Goal: Transaction & Acquisition: Obtain resource

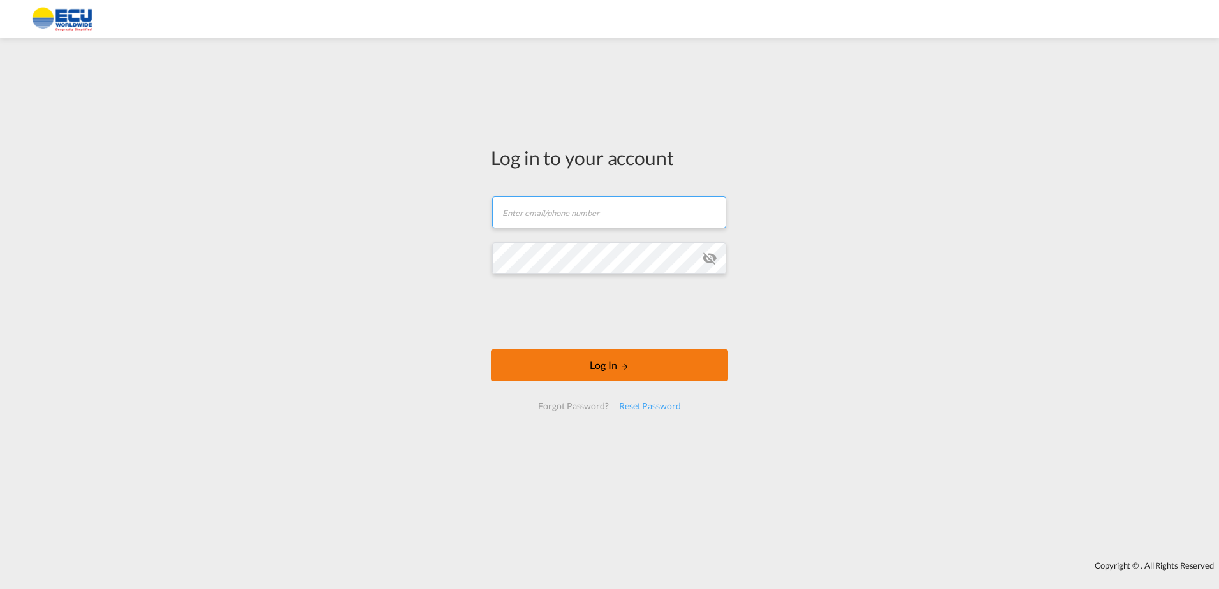
type input "[PERSON_NAME][EMAIL_ADDRESS][DOMAIN_NAME]"
click at [612, 358] on button "Log In" at bounding box center [609, 365] width 237 height 32
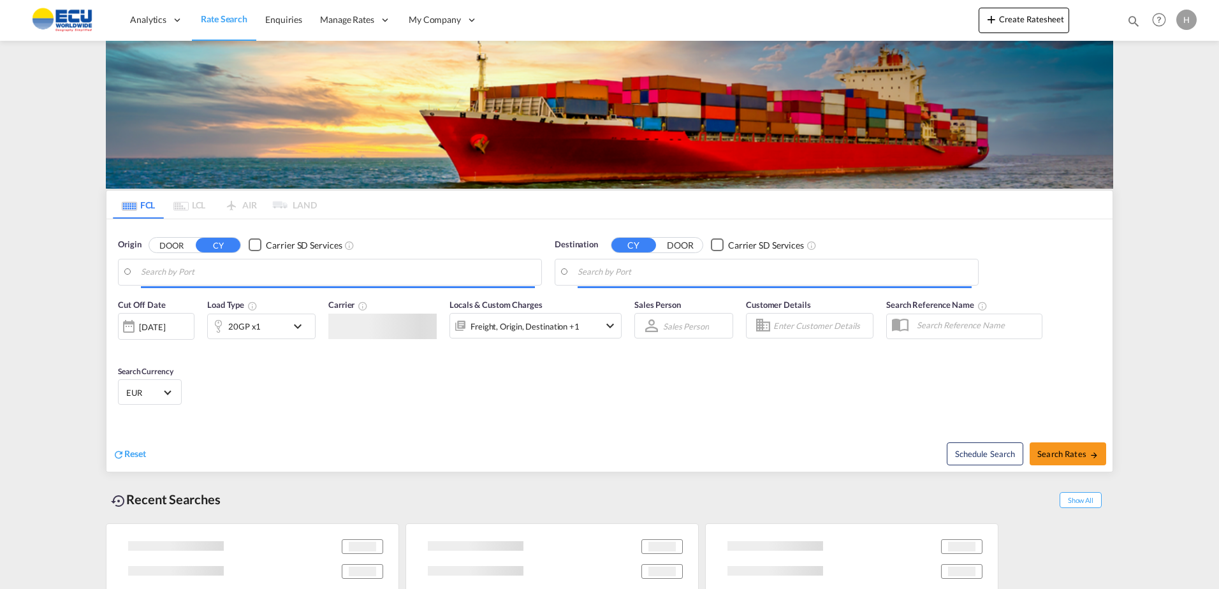
type input "[GEOGRAPHIC_DATA], FRMRS"
type input "[GEOGRAPHIC_DATA][PERSON_NAME], ESSCT"
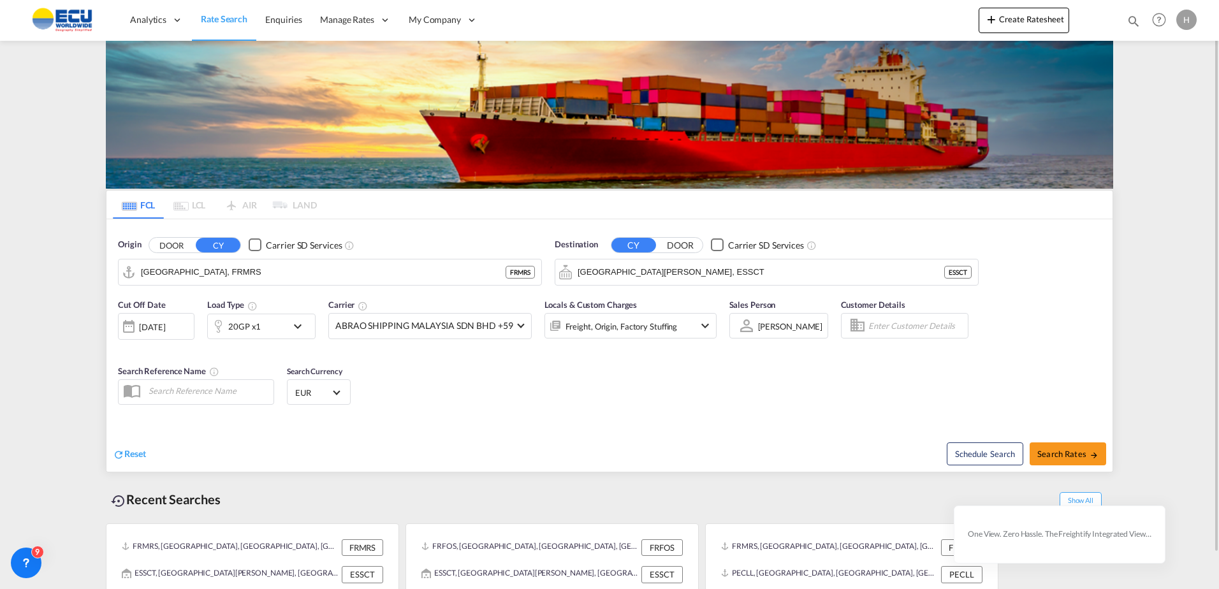
click at [291, 325] on md-icon "icon-chevron-down" at bounding box center [301, 326] width 22 height 15
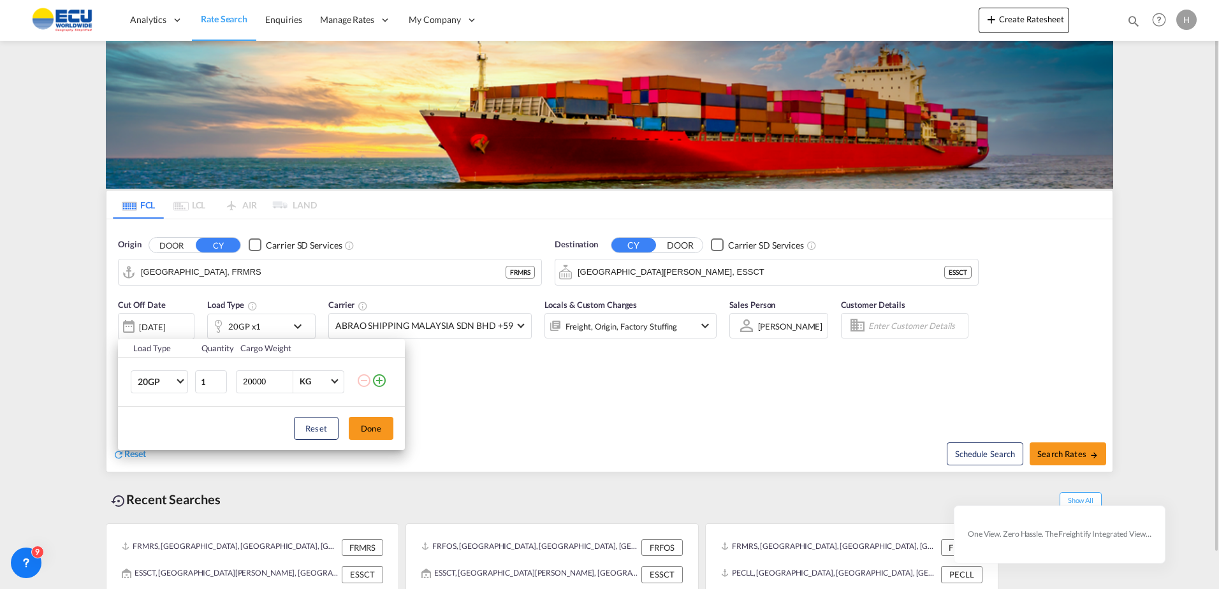
drag, startPoint x: 291, startPoint y: 325, endPoint x: 288, endPoint y: 314, distance: 11.1
click at [291, 328] on div "Load Type Quantity Cargo Weight 20GP 20GP 40GP 40HC 45HC 20RE 40RE 40HR 20OT 40…" at bounding box center [609, 294] width 1219 height 589
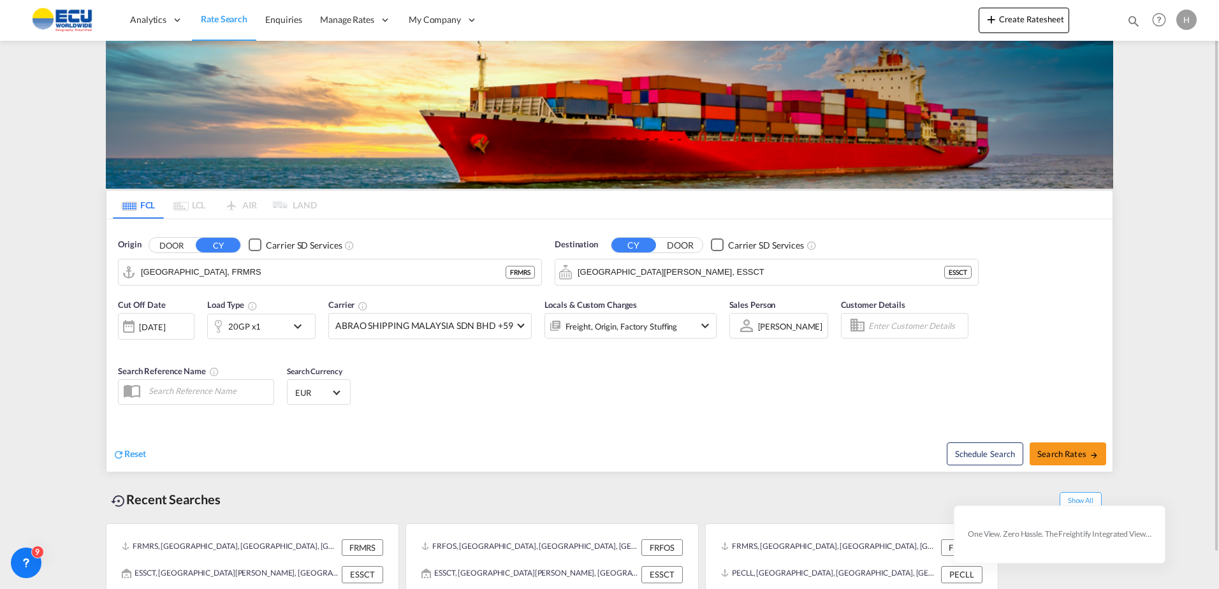
click at [295, 277] on input "[GEOGRAPHIC_DATA], FRMRS" at bounding box center [323, 272] width 365 height 19
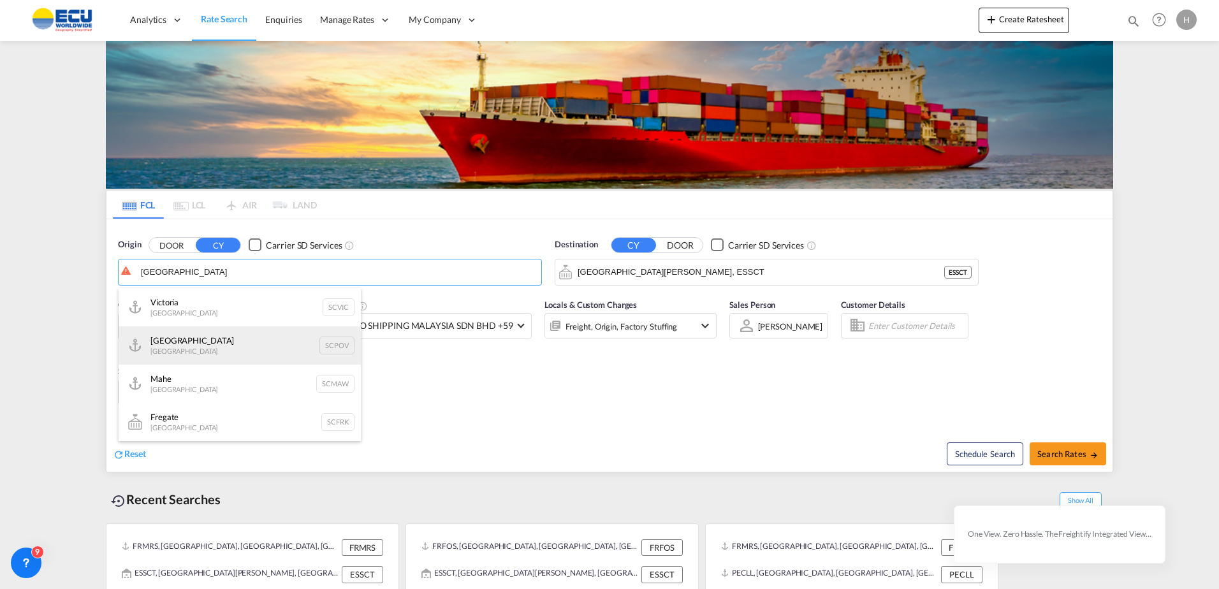
click at [216, 343] on div "[GEOGRAPHIC_DATA] [GEOGRAPHIC_DATA] SCPOV" at bounding box center [240, 345] width 242 height 38
type input "[GEOGRAPHIC_DATA], [GEOGRAPHIC_DATA]"
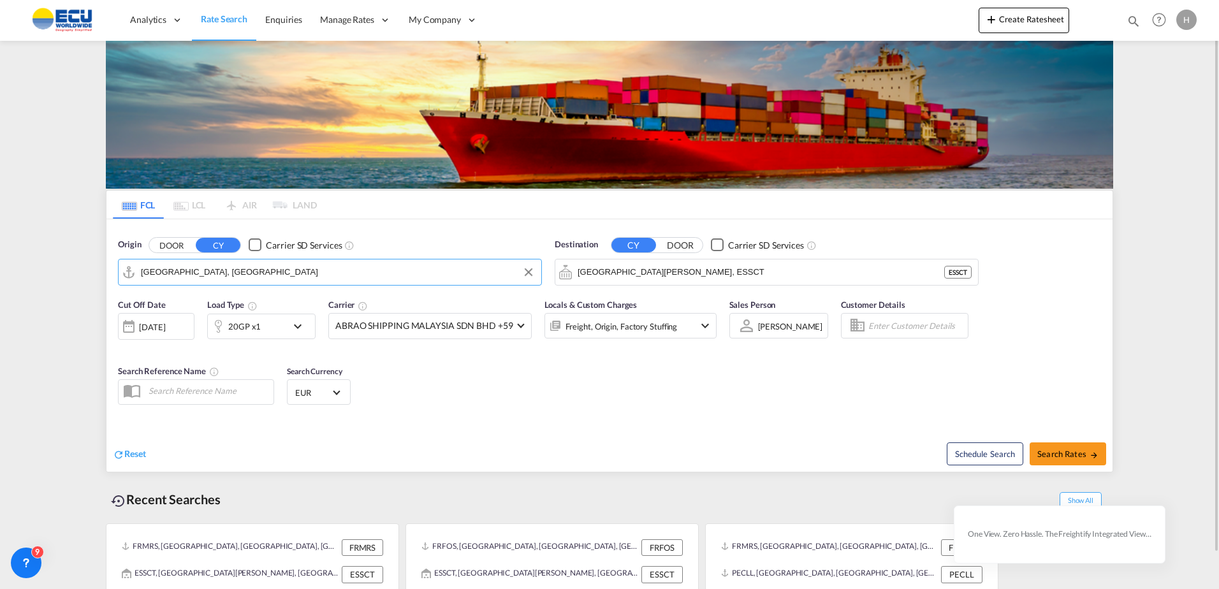
click at [723, 276] on input "[GEOGRAPHIC_DATA][PERSON_NAME], ESSCT" at bounding box center [761, 272] width 367 height 19
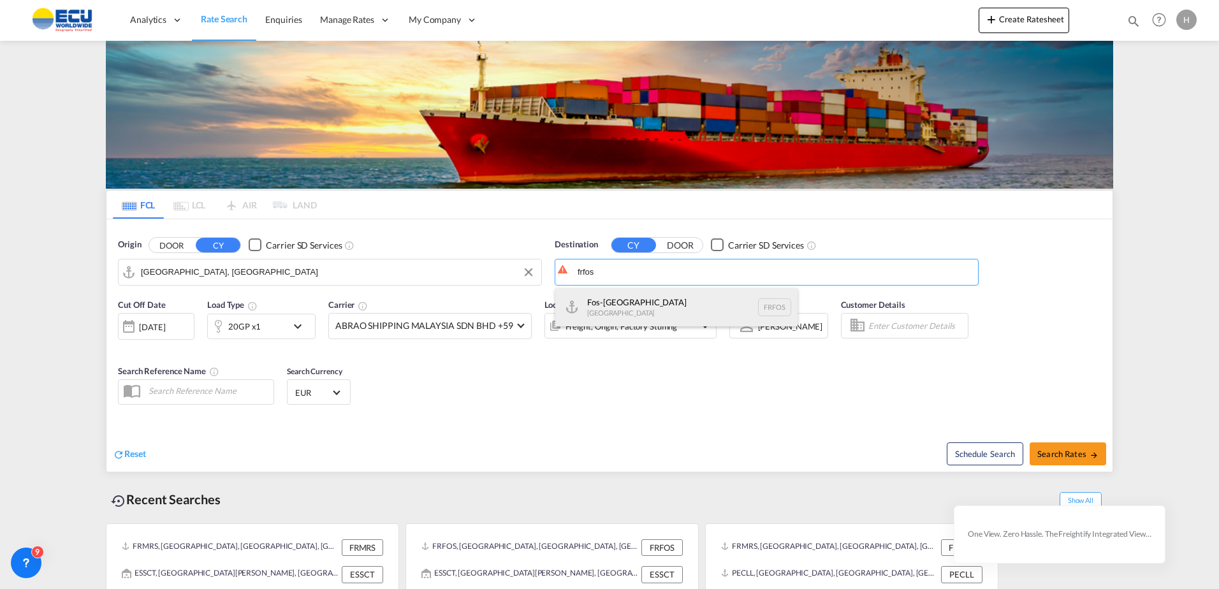
click at [681, 301] on div "Fos-sur-Mer [GEOGRAPHIC_DATA] [GEOGRAPHIC_DATA]" at bounding box center [676, 307] width 242 height 38
type input "Fos-[GEOGRAPHIC_DATA], [GEOGRAPHIC_DATA]"
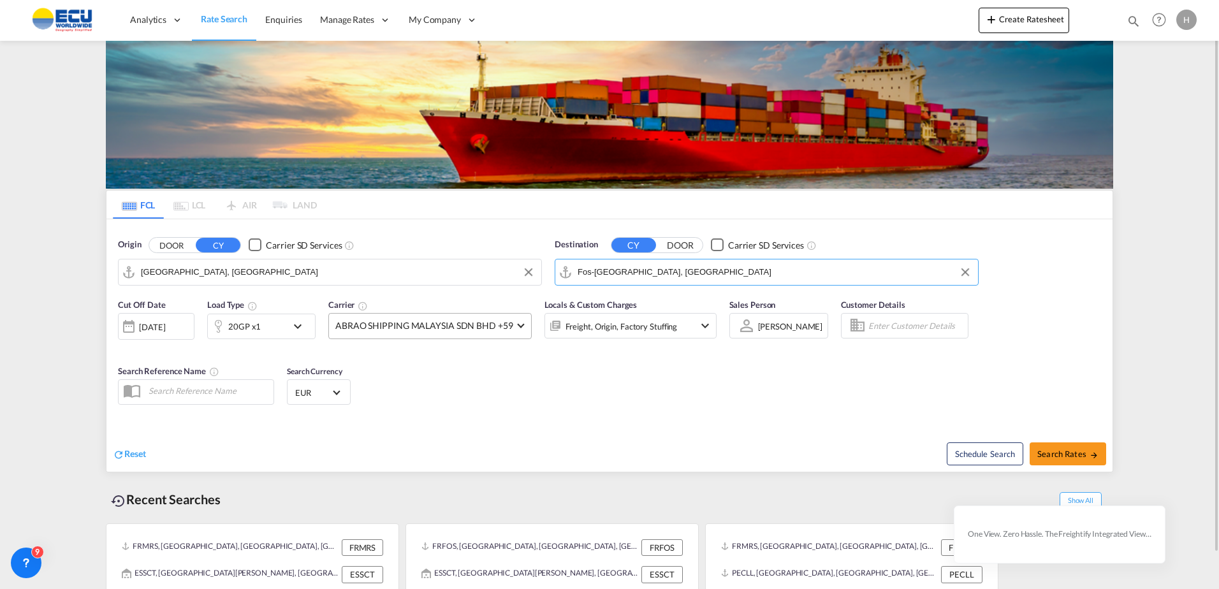
click at [433, 326] on span "ABRAO SHIPPING MALAYSIA SDN BHD +59" at bounding box center [424, 325] width 178 height 13
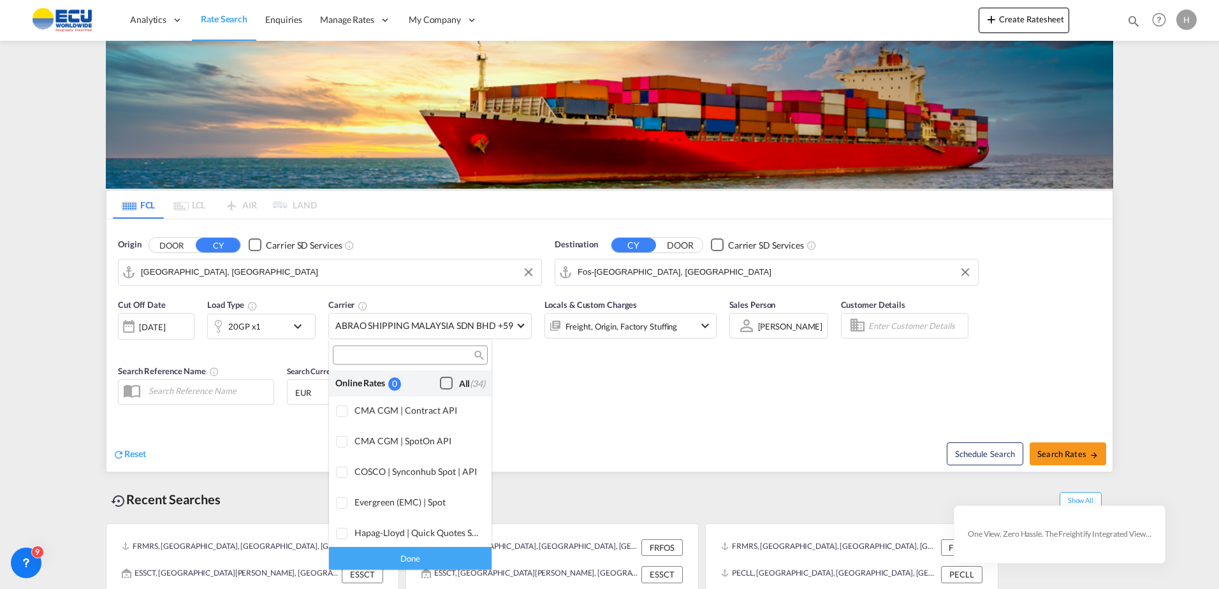
click at [440, 380] on div "Checkbox No Ink" at bounding box center [446, 383] width 13 height 13
drag, startPoint x: 432, startPoint y: 560, endPoint x: 447, endPoint y: 547, distance: 19.4
click at [432, 560] on div "Done" at bounding box center [410, 558] width 163 height 22
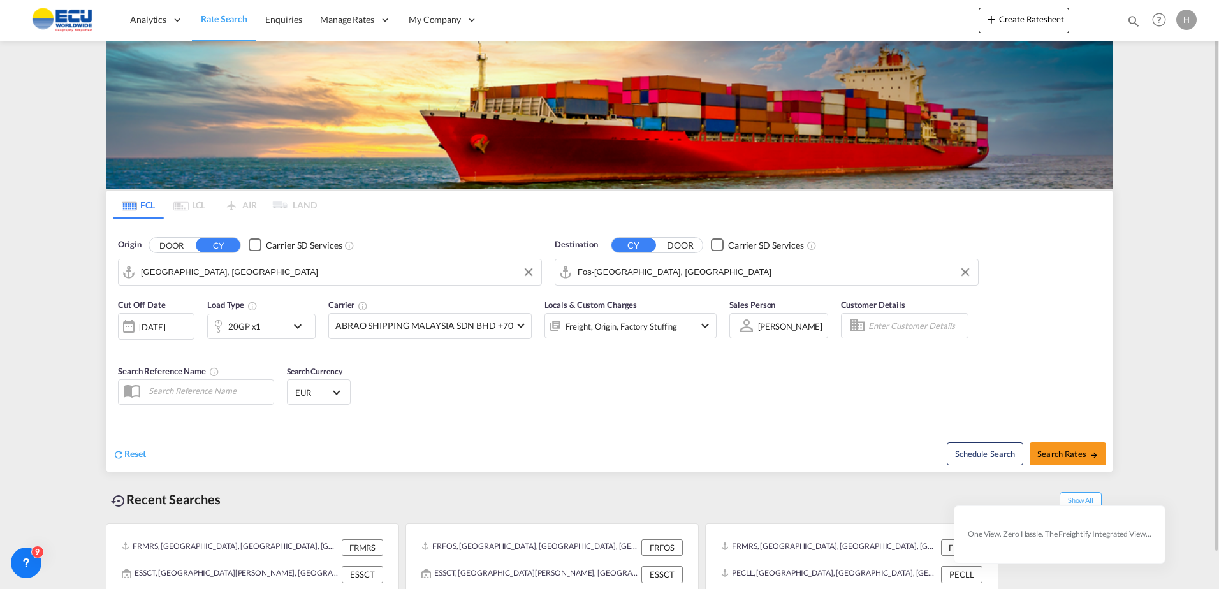
click at [784, 413] on div "Cut Off Date [DATE] [DATE] Load Type 20GP x1 Carrier ABRAO SHIPPING MALAYSIA SD…" at bounding box center [609, 354] width 1006 height 124
click at [1073, 444] on button "Search Rates" at bounding box center [1068, 454] width 77 height 23
type input "SCPOV to FRFOS / [DATE]"
